Goal: Task Accomplishment & Management: Use online tool/utility

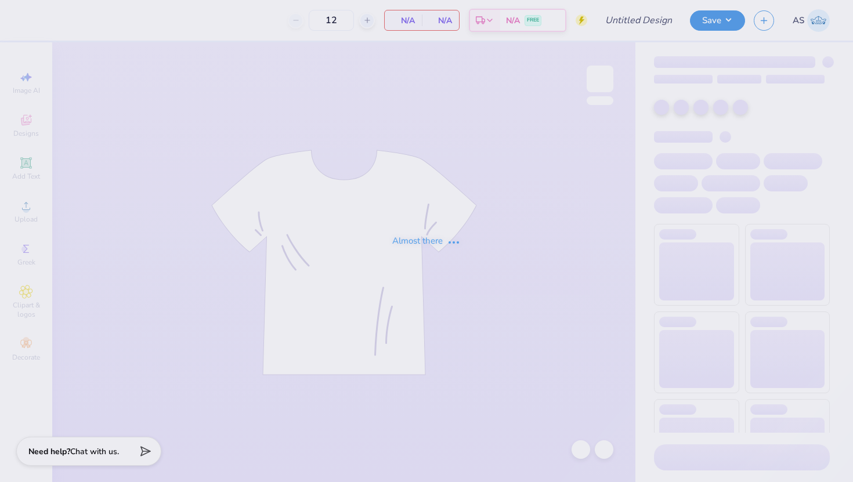
type input "Chi Omega New Members"
type input "24"
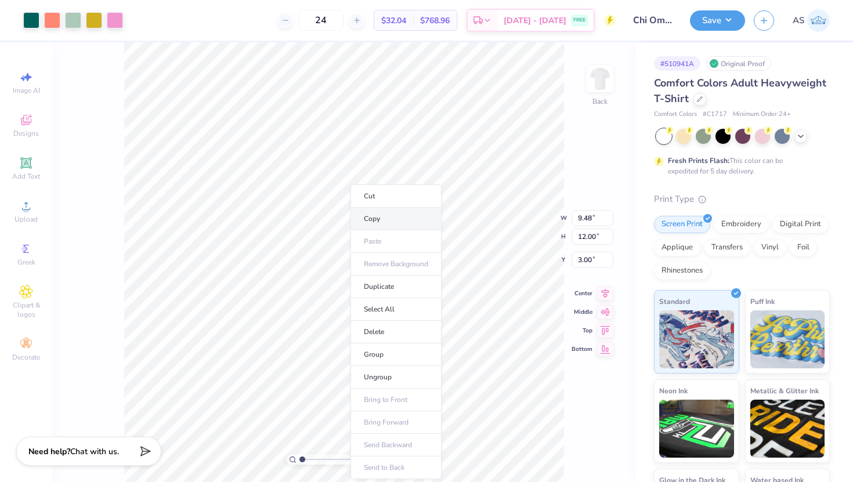
click at [389, 217] on li "Copy" at bounding box center [396, 219] width 91 height 23
click at [603, 82] on img at bounding box center [600, 79] width 46 height 46
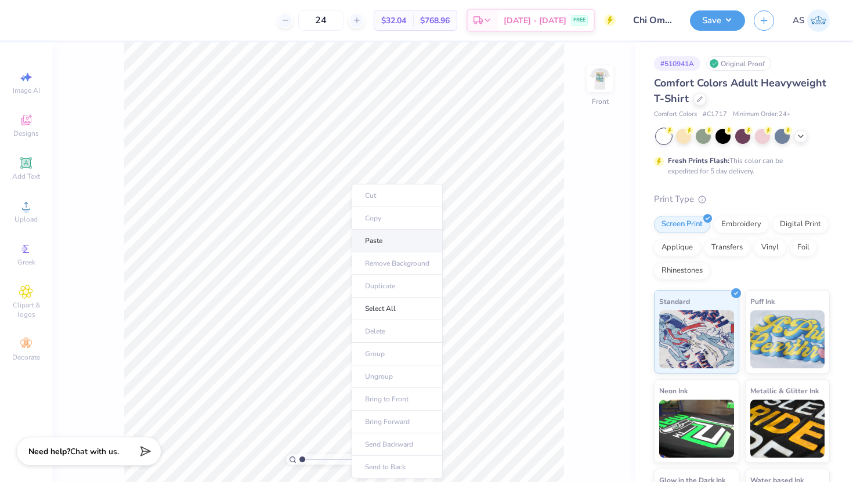
click at [397, 241] on li "Paste" at bounding box center [397, 241] width 91 height 23
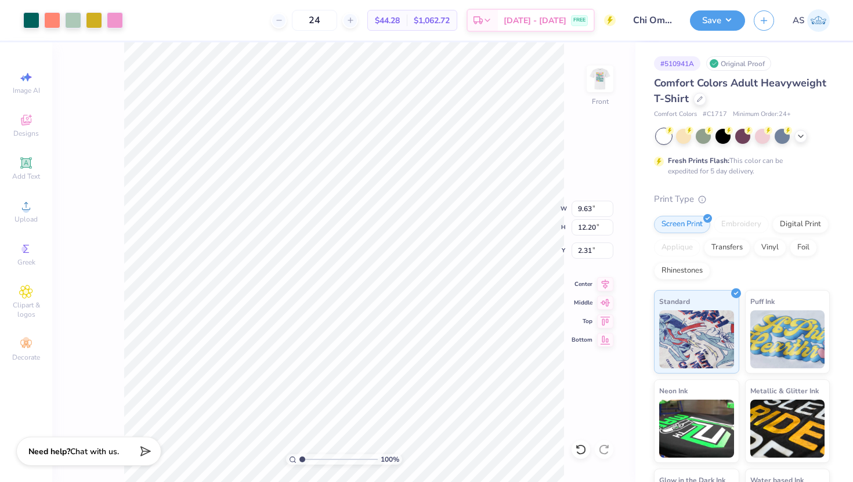
type input "3.54"
type input "11.26"
type input "14.26"
type input "3.40"
type input "3.00"
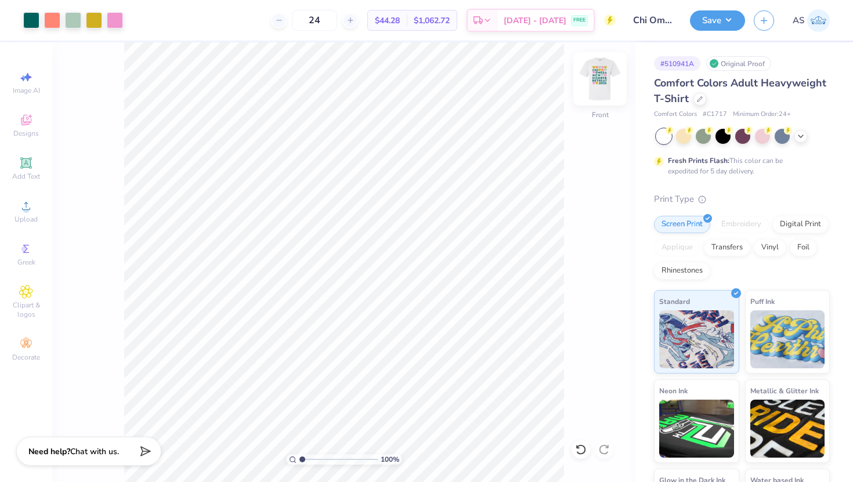
click at [615, 86] on img at bounding box center [600, 79] width 46 height 46
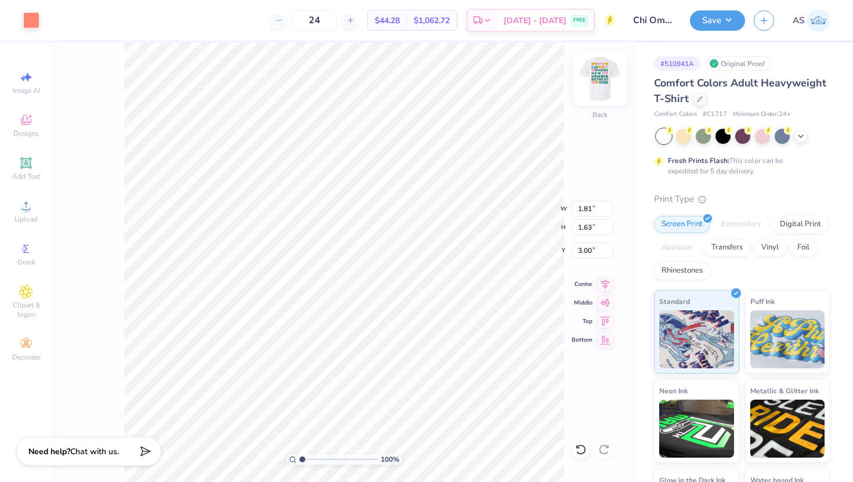
type input "0.50"
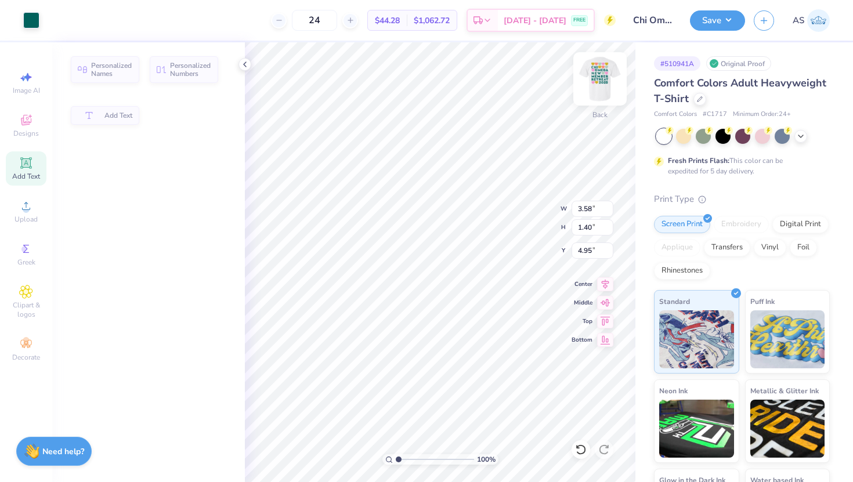
type input "5.05"
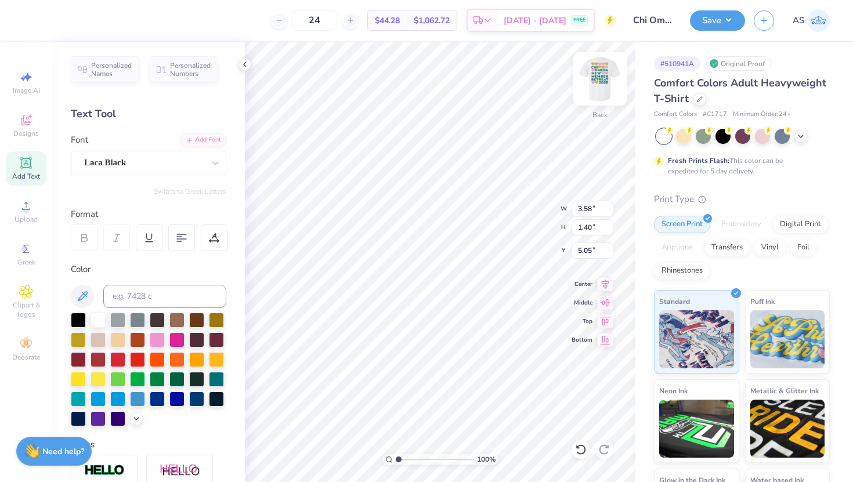
type input "0.50"
type input "5.97"
type textarea "XO"
type input "5.96"
type input "1.81"
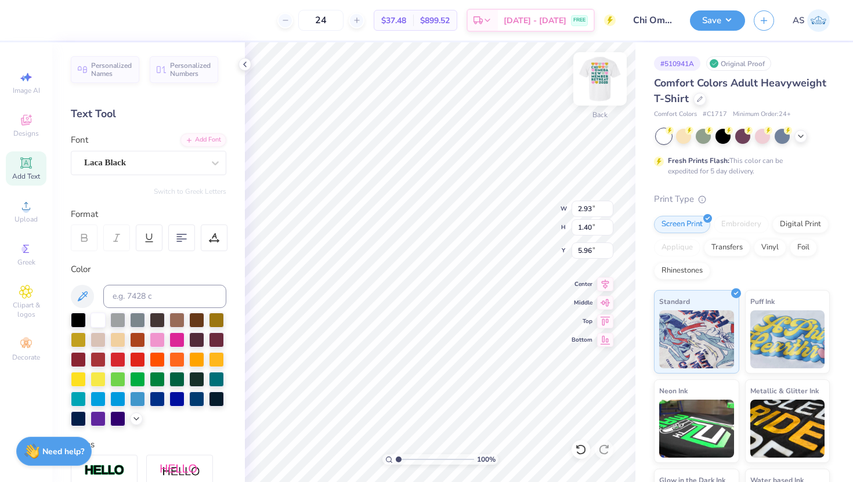
type input "1.63"
type input "0.50"
type input "2.68"
type input "2.42"
type input "3.22"
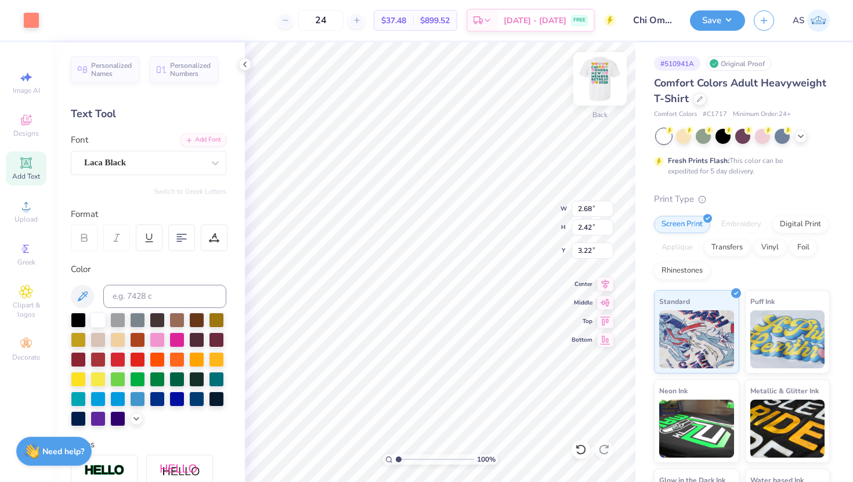
type input "2.93"
type input "1.40"
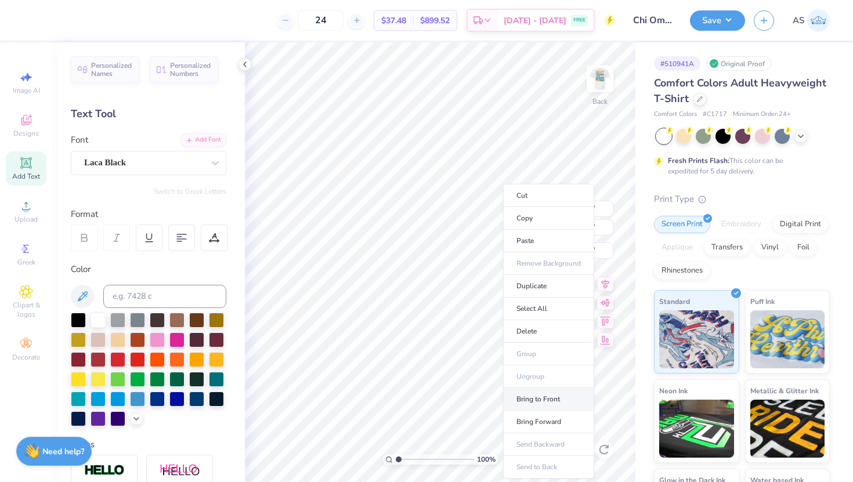
click at [537, 397] on li "Bring to Front" at bounding box center [548, 399] width 91 height 23
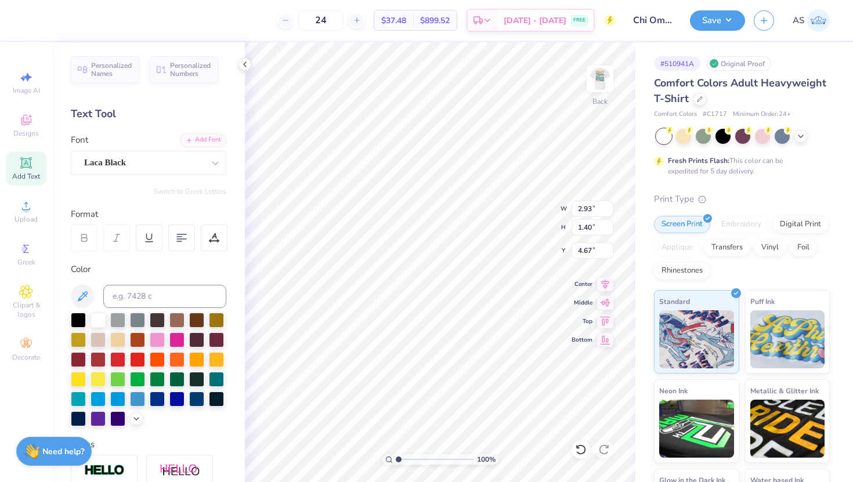
type input "3.73"
type input "1.71"
type input "0.82"
type input "4.02"
type textarea "CHI OMEGA"
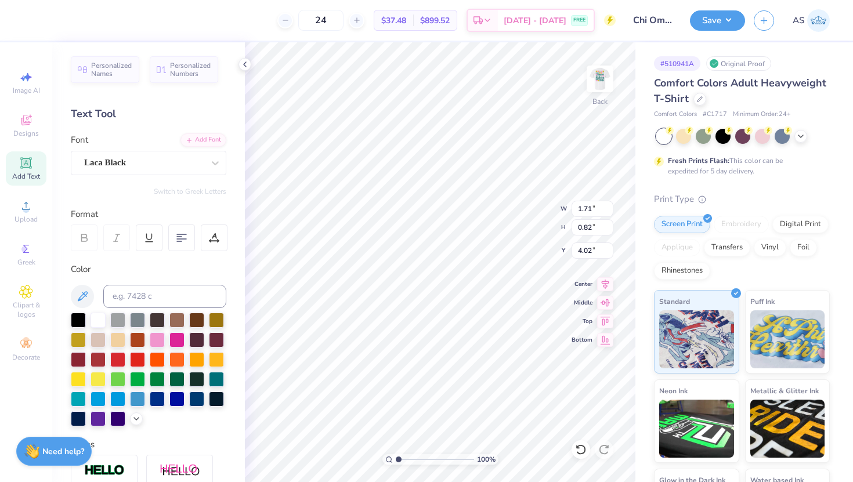
scroll to position [0, 2]
type input "5.42"
type input "0.62"
type input "4.11"
type input "0.47"
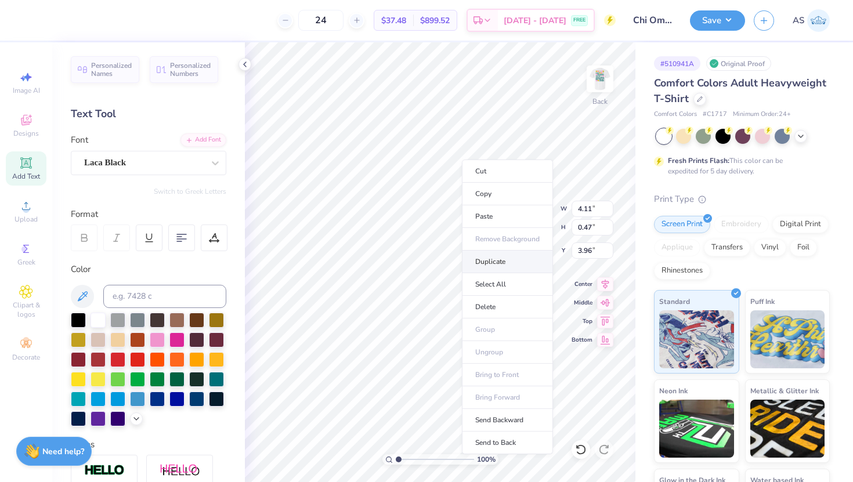
click at [489, 264] on li "Duplicate" at bounding box center [507, 262] width 91 height 23
type input "4.96"
type textarea "C"
type textarea "MC'25"
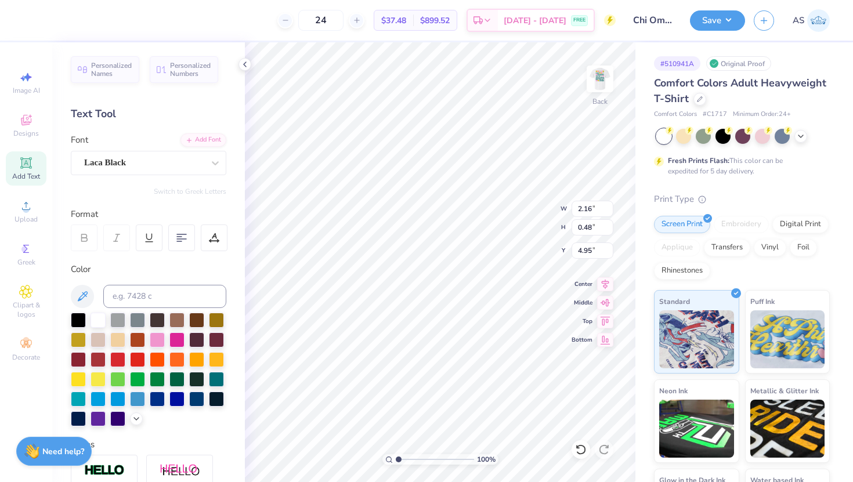
type input "4.63"
click at [514, 221] on div "100 % Back W 2.16 H 0.48 Y 4.63 Center Middle Top Bottom" at bounding box center [440, 262] width 391 height 440
type input "3.24"
type input "4.23"
type input "1.87"
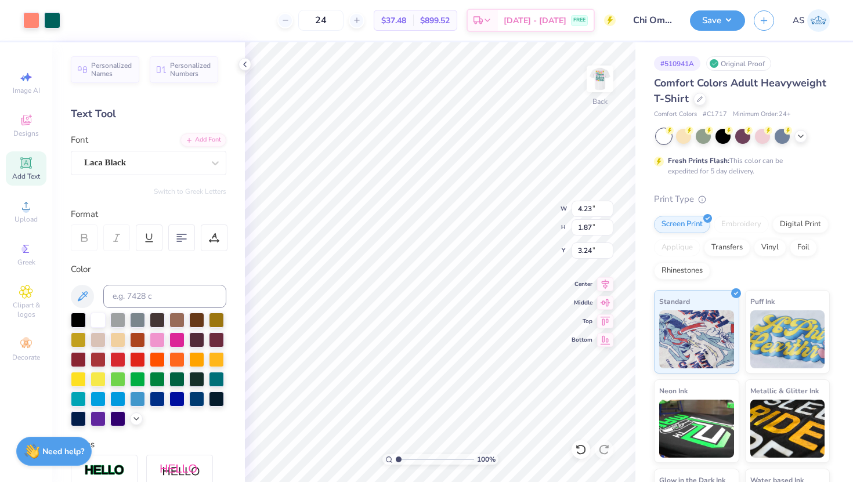
type input "3.37"
click at [596, 90] on img at bounding box center [600, 79] width 46 height 46
click at [596, 90] on img at bounding box center [600, 78] width 23 height 23
click at [704, 30] on div "Save AS" at bounding box center [771, 20] width 163 height 41
click at [707, 13] on button "Save" at bounding box center [717, 19] width 55 height 20
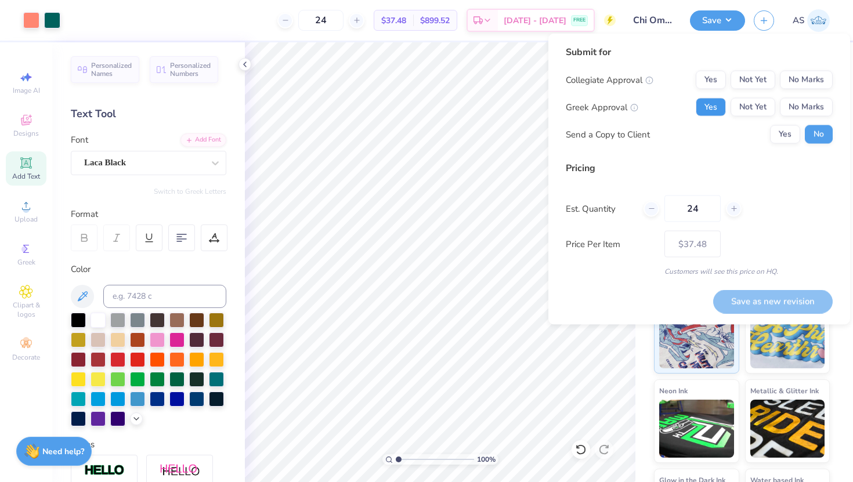
click at [713, 105] on button "Yes" at bounding box center [711, 107] width 30 height 19
click at [810, 83] on button "No Marks" at bounding box center [806, 80] width 53 height 19
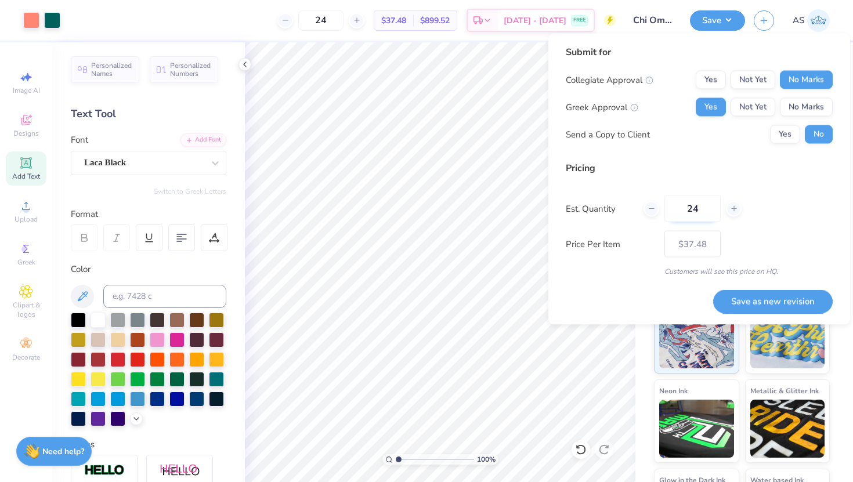
drag, startPoint x: 708, startPoint y: 204, endPoint x: 679, endPoint y: 201, distance: 29.2
click at [679, 201] on input "24" at bounding box center [693, 209] width 56 height 27
type input "100"
type input "– –"
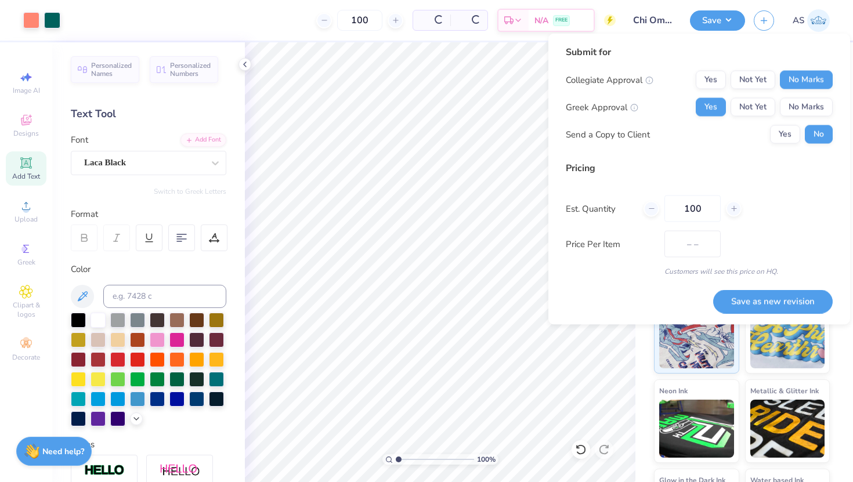
type input "100"
type input "$24.44"
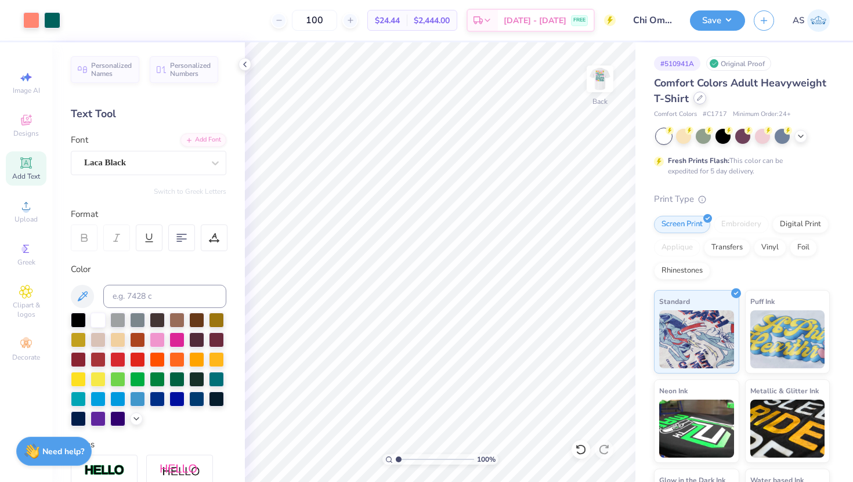
click at [699, 105] on div "Comfort Colors Adult Heavyweight T-Shirt" at bounding box center [742, 90] width 176 height 31
click at [698, 99] on icon at bounding box center [700, 98] width 6 height 6
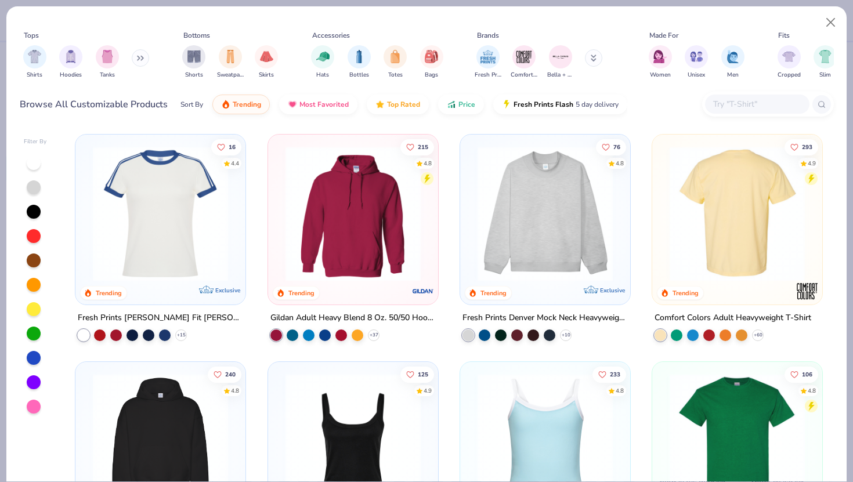
click at [735, 424] on img at bounding box center [737, 441] width 147 height 135
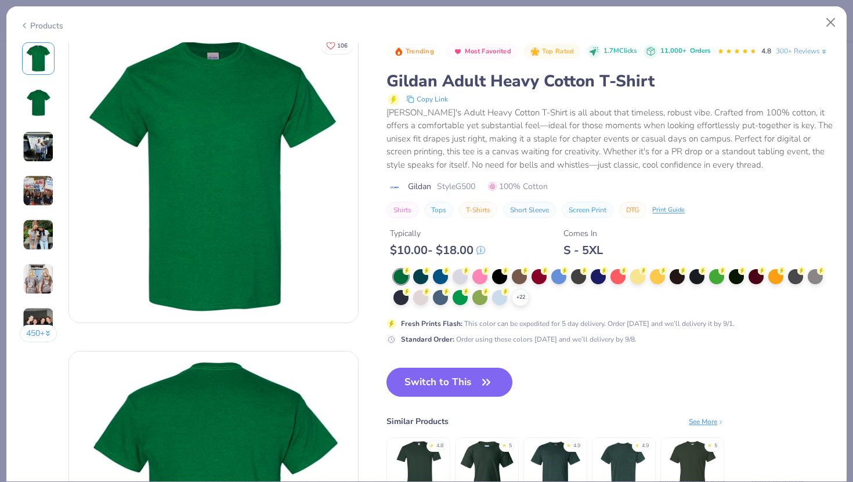
scroll to position [9, 0]
click at [520, 304] on div "+ 22" at bounding box center [520, 297] width 17 height 17
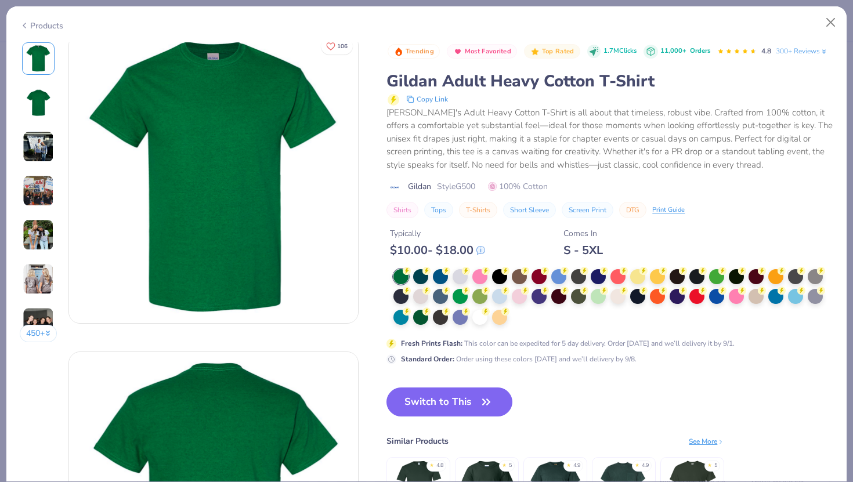
click at [522, 319] on div at bounding box center [614, 297] width 440 height 57
click at [482, 319] on div at bounding box center [480, 316] width 15 height 15
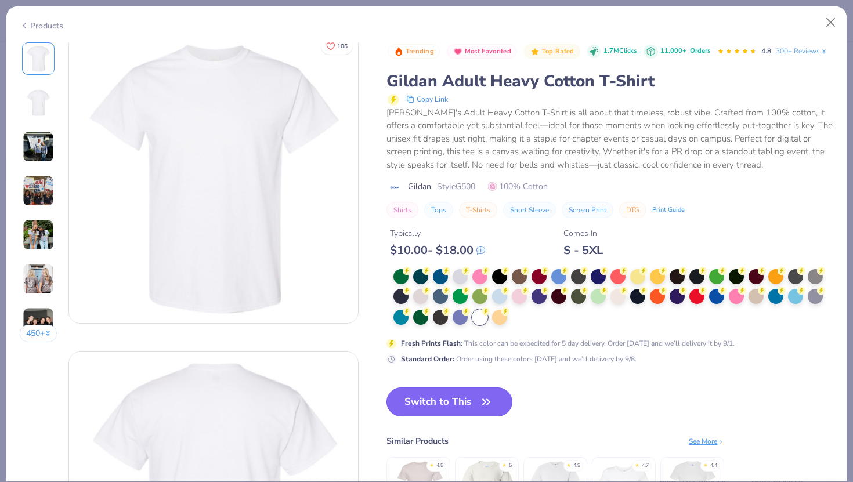
click at [485, 402] on icon "button" at bounding box center [486, 402] width 16 height 16
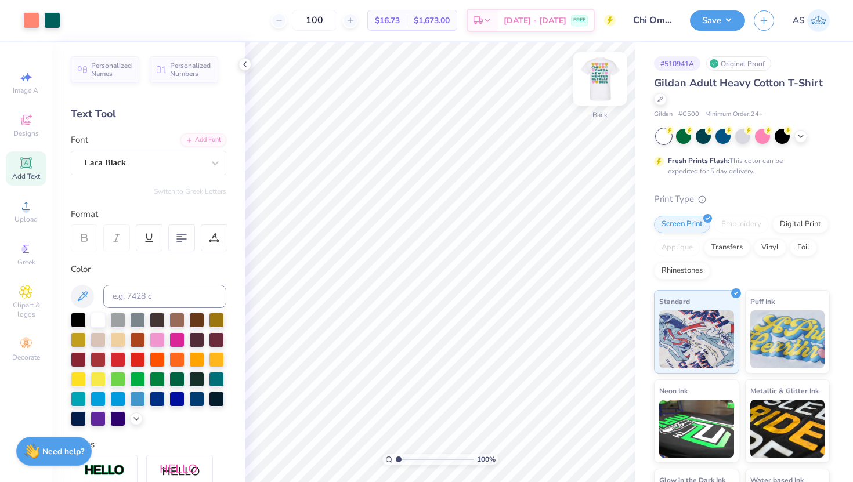
click at [595, 87] on img at bounding box center [600, 79] width 46 height 46
click at [707, 18] on button "Save" at bounding box center [717, 19] width 55 height 20
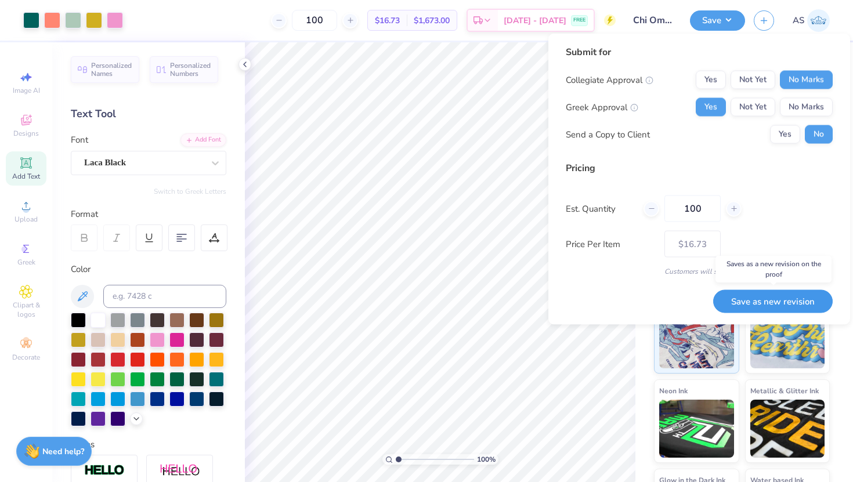
click at [782, 301] on button "Save as new revision" at bounding box center [773, 302] width 120 height 24
type input "$16.73"
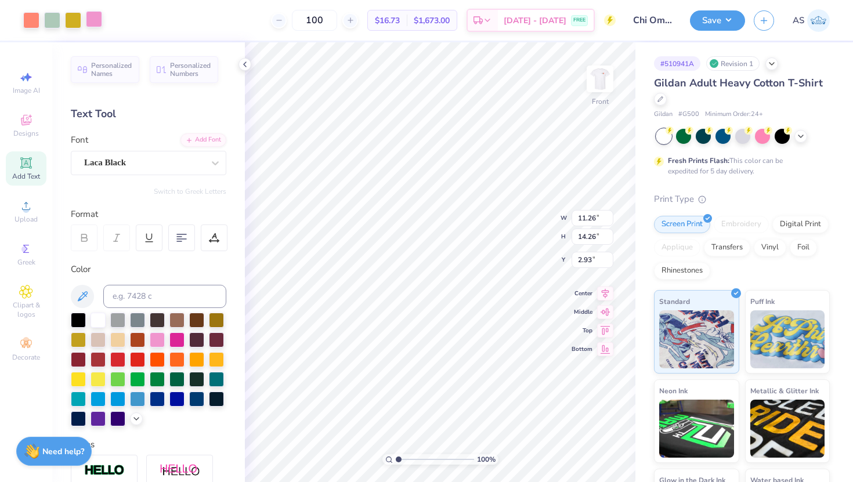
click at [93, 26] on div at bounding box center [94, 19] width 16 height 16
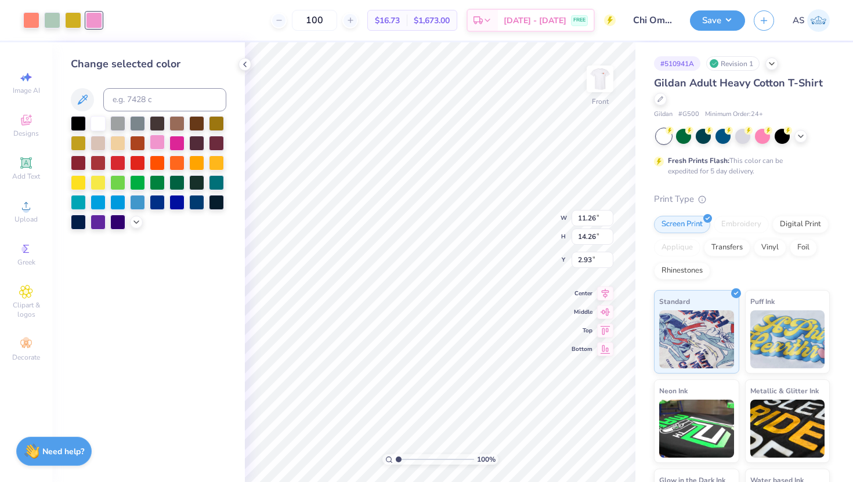
click at [157, 140] on div at bounding box center [157, 142] width 15 height 15
click at [77, 22] on div at bounding box center [73, 19] width 16 height 16
click at [102, 181] on div at bounding box center [98, 181] width 15 height 15
click at [215, 161] on div at bounding box center [216, 161] width 15 height 15
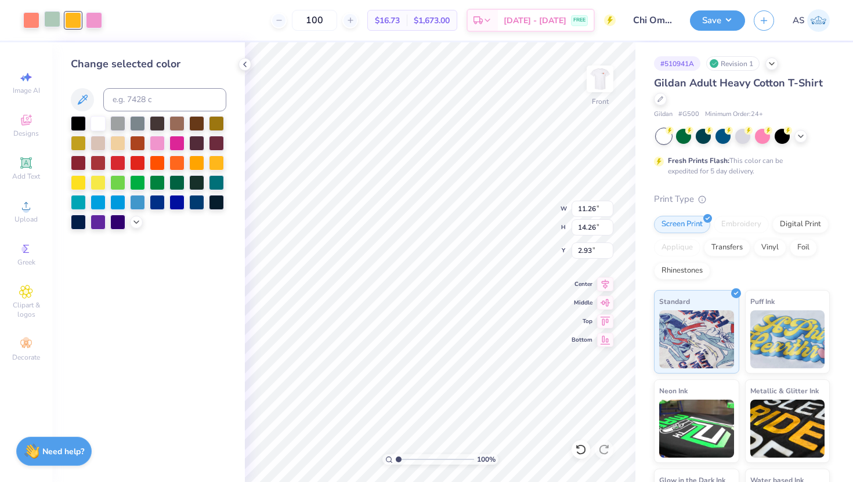
click at [52, 22] on div at bounding box center [52, 19] width 16 height 16
click at [142, 222] on div at bounding box center [136, 221] width 13 height 13
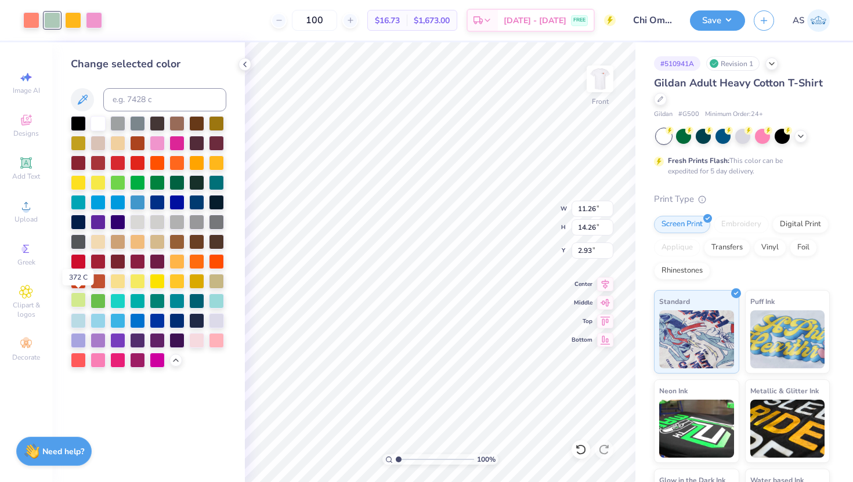
click at [85, 302] on div at bounding box center [78, 300] width 15 height 15
click at [92, 302] on div at bounding box center [98, 300] width 15 height 15
click at [30, 20] on div at bounding box center [31, 19] width 16 height 16
click at [135, 161] on div at bounding box center [137, 161] width 15 height 15
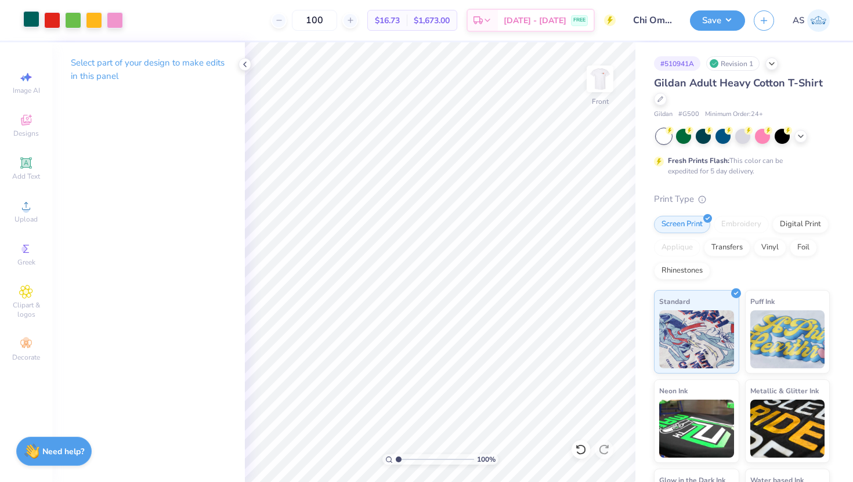
click at [29, 27] on div at bounding box center [31, 19] width 16 height 16
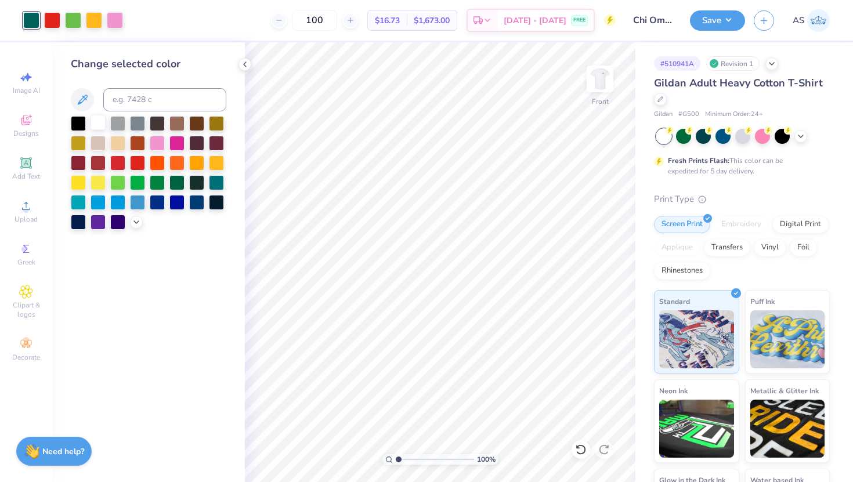
click at [98, 122] on div at bounding box center [98, 122] width 15 height 15
click at [139, 221] on icon at bounding box center [136, 221] width 9 height 9
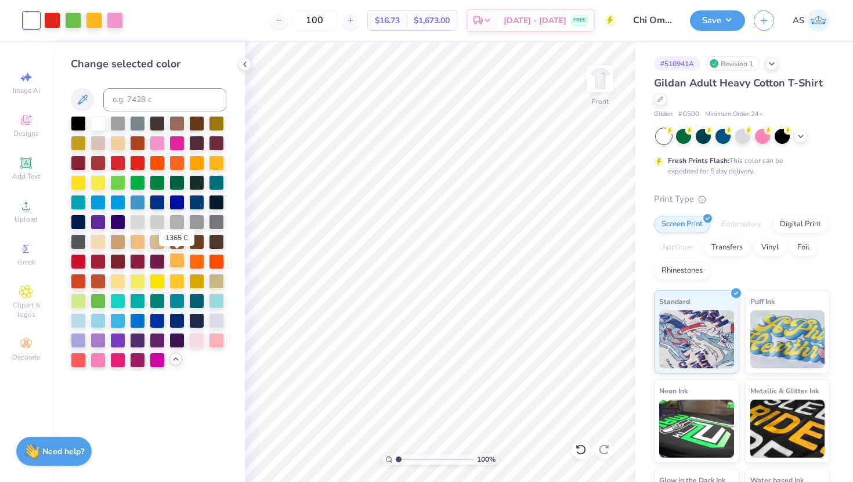
click at [184, 264] on div at bounding box center [176, 260] width 15 height 15
click at [133, 201] on div at bounding box center [137, 201] width 15 height 15
